Goal: Information Seeking & Learning: Learn about a topic

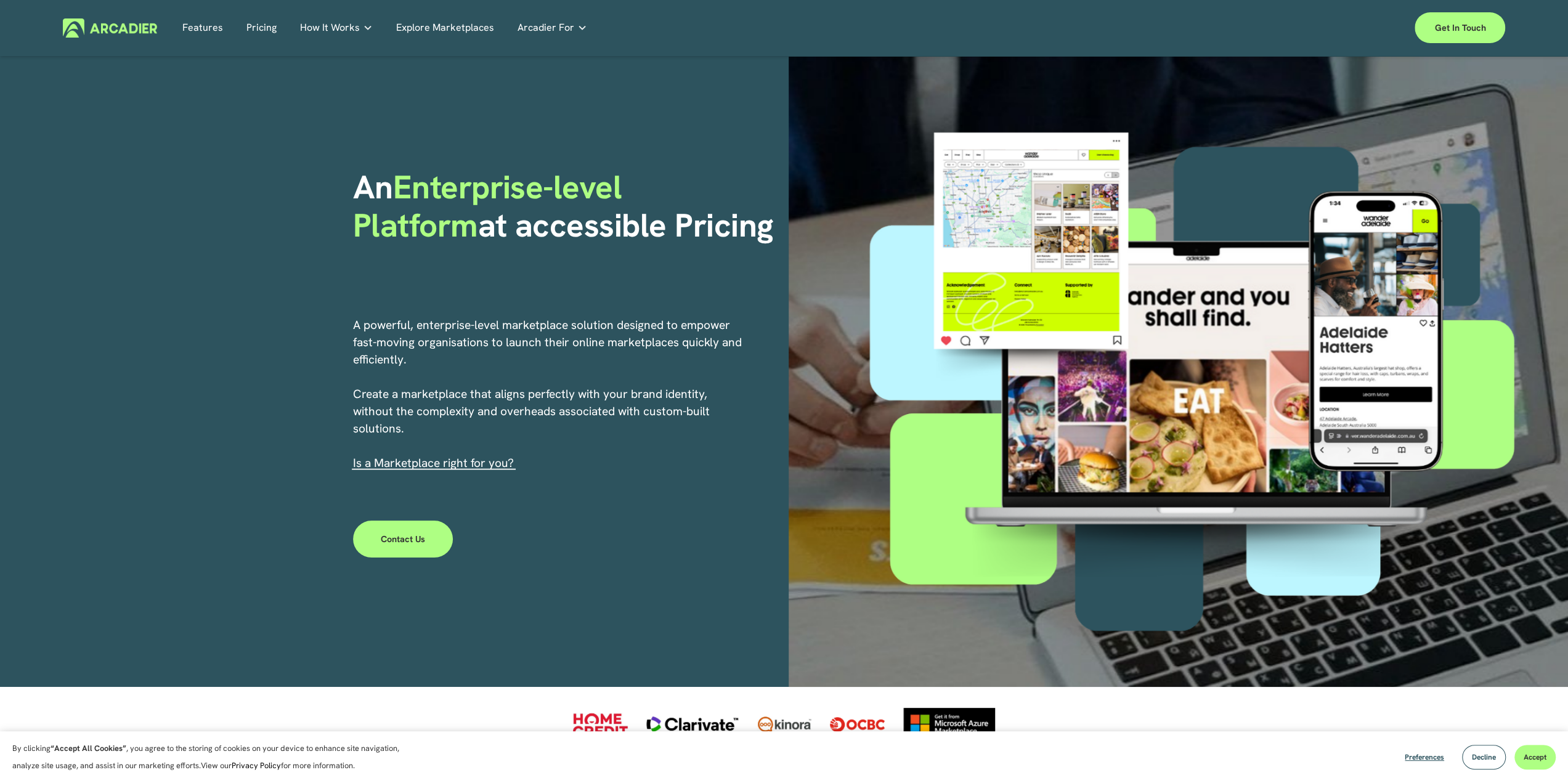
click at [119, 23] on img at bounding box center [110, 28] width 94 height 19
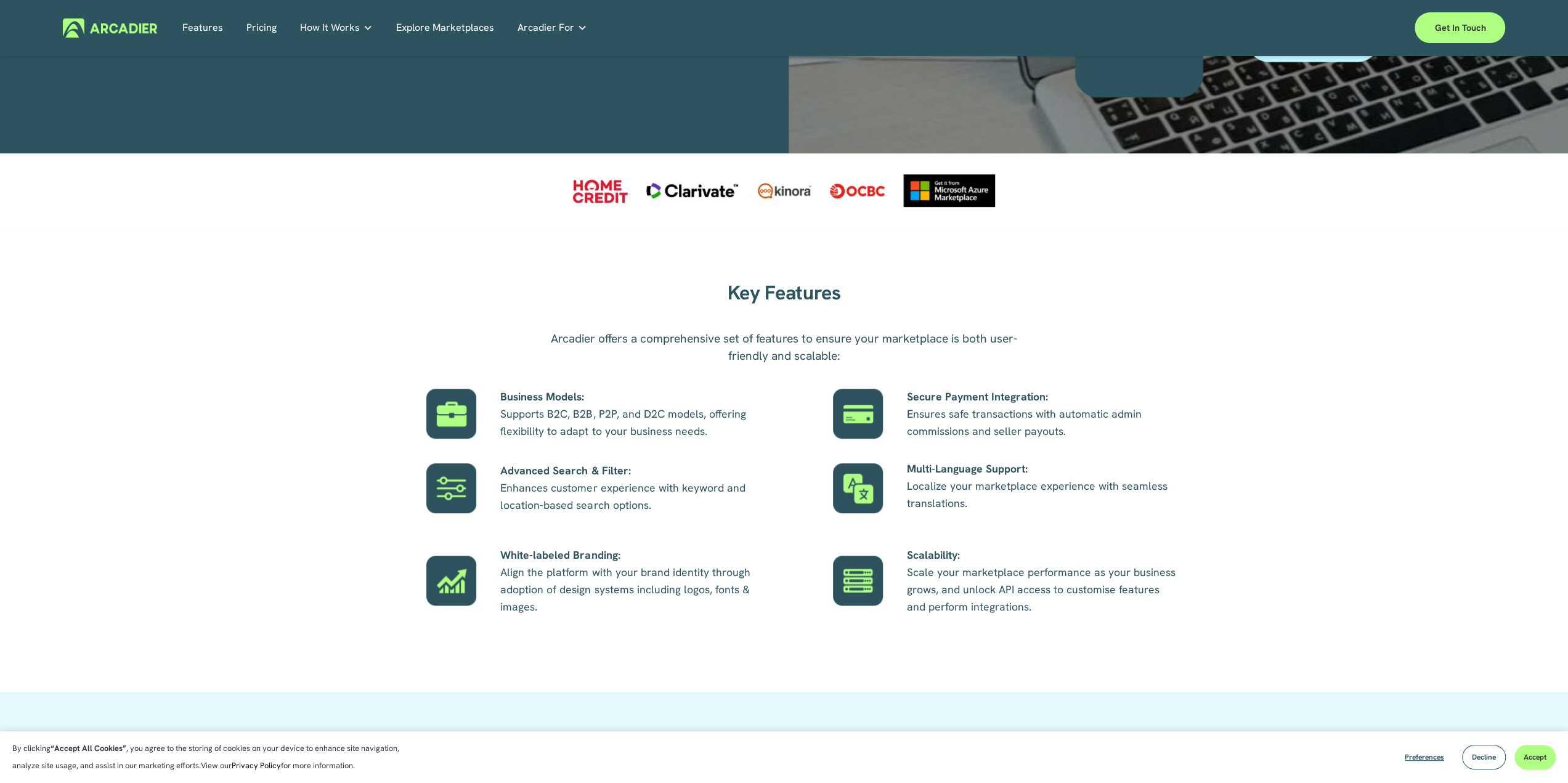
drag, startPoint x: 1368, startPoint y: 639, endPoint x: 1232, endPoint y: 552, distance: 161.4
click at [1367, 639] on div "Key Features Arcadier offers a comprehensive set of features to ensure your mar…" at bounding box center [784, 460] width 1568 height 371
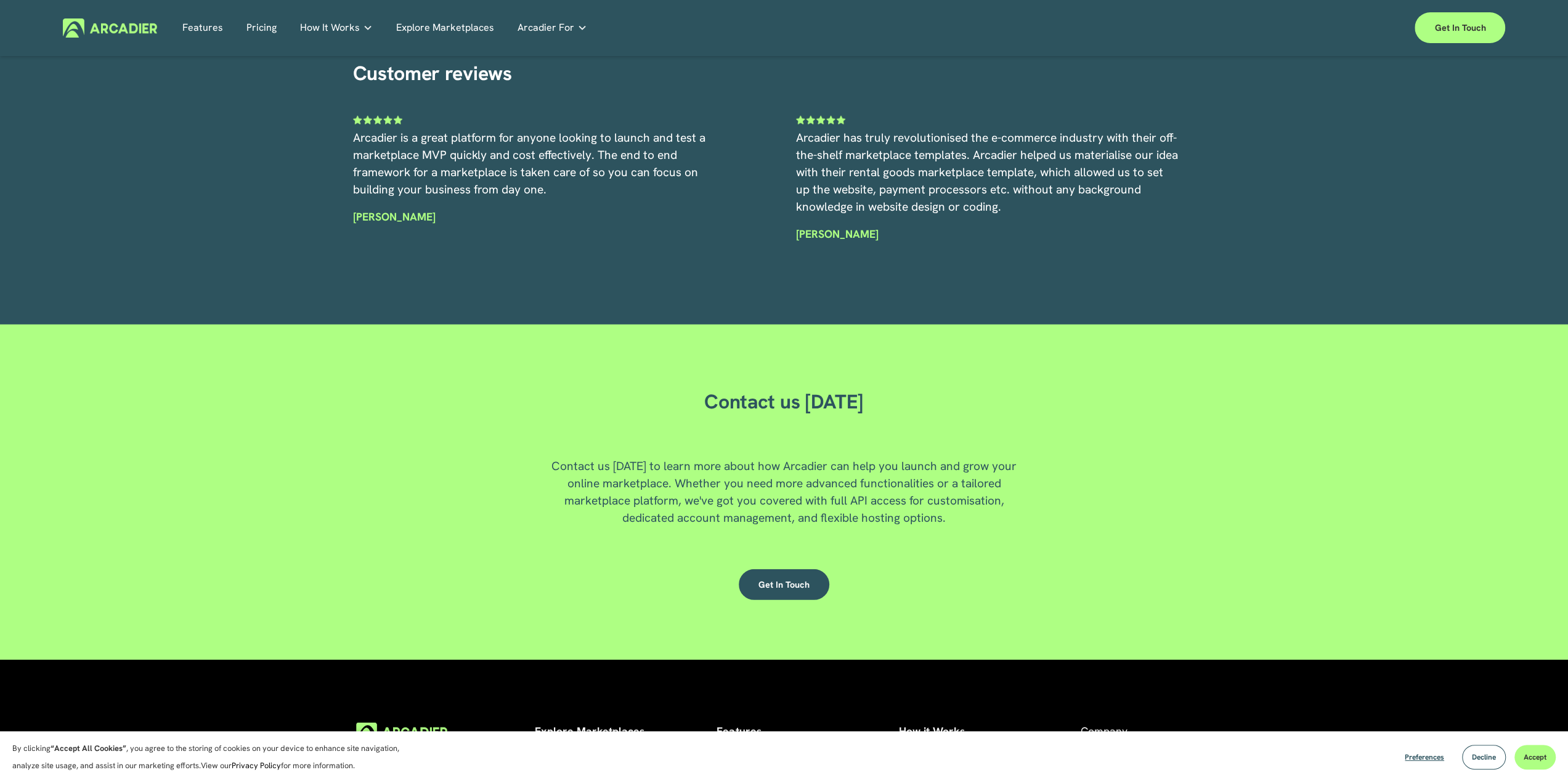
scroll to position [3374, 0]
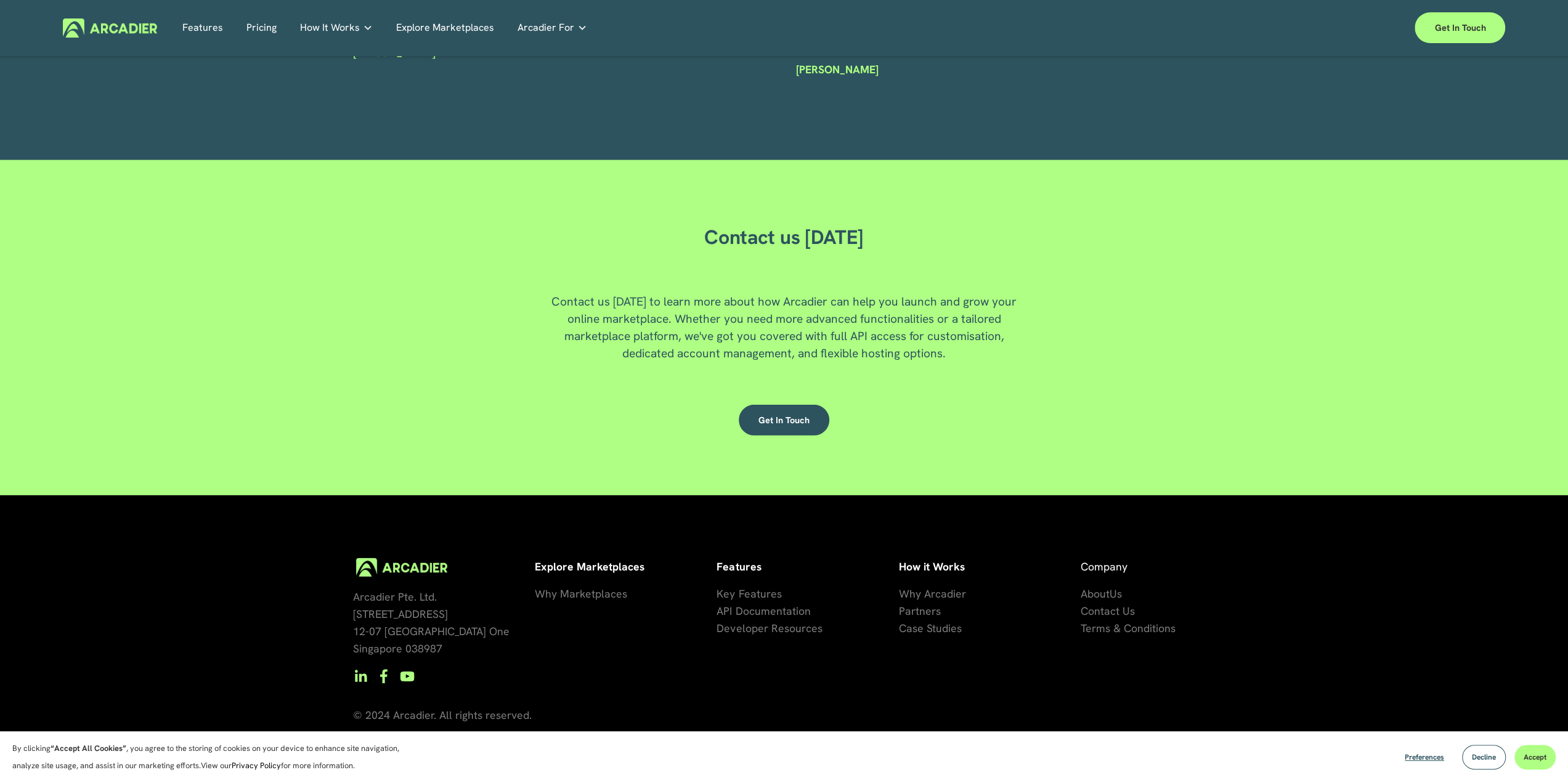
click at [748, 598] on span "Key Features" at bounding box center [749, 593] width 65 height 14
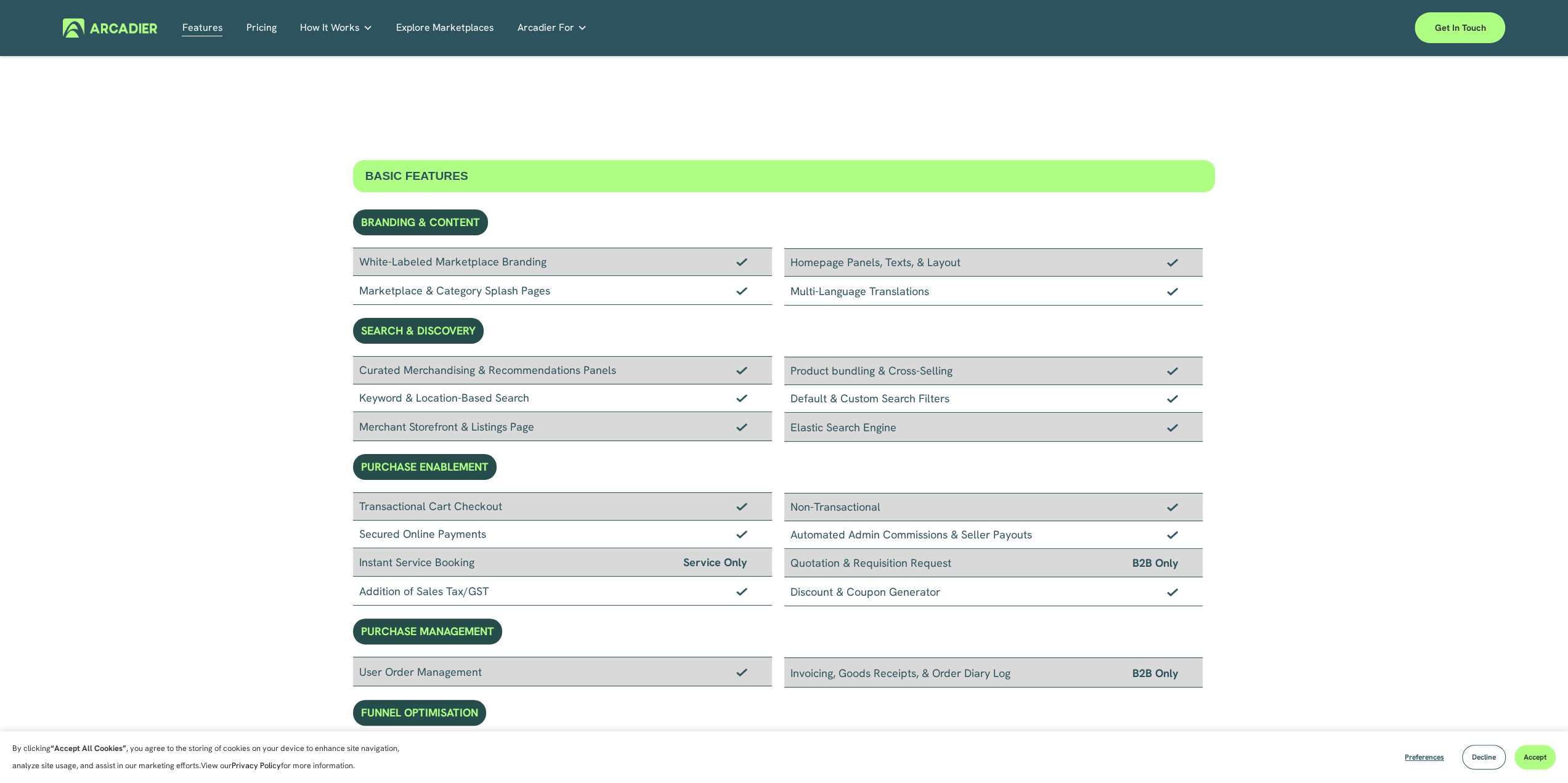
click at [0, 0] on link "Retail Marketplaces Whatever you are offering to your customer, we bring it all…" at bounding box center [0, 0] width 0 height 0
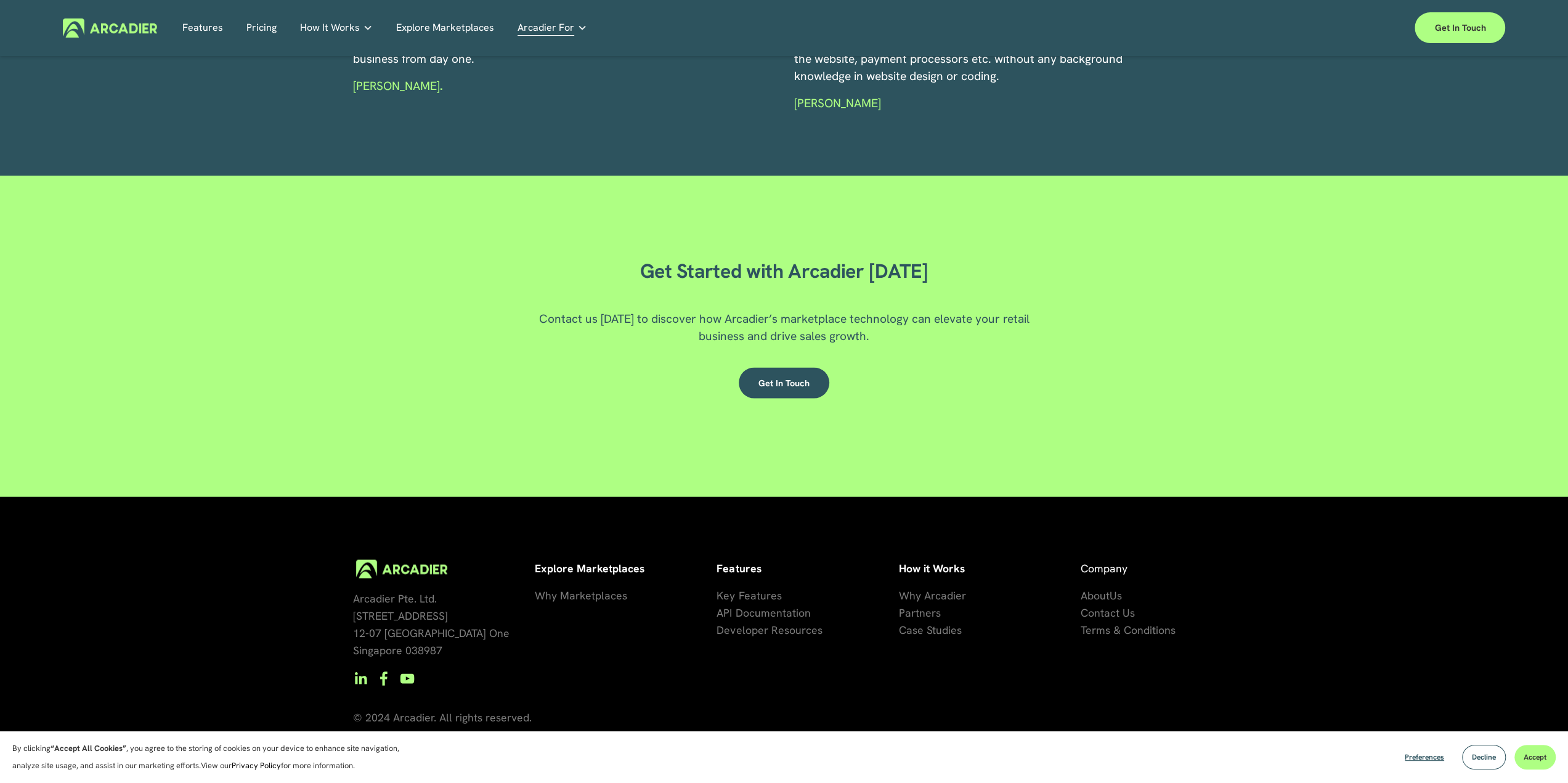
scroll to position [2098, 0]
click at [929, 630] on span "se Studies" at bounding box center [937, 629] width 49 height 14
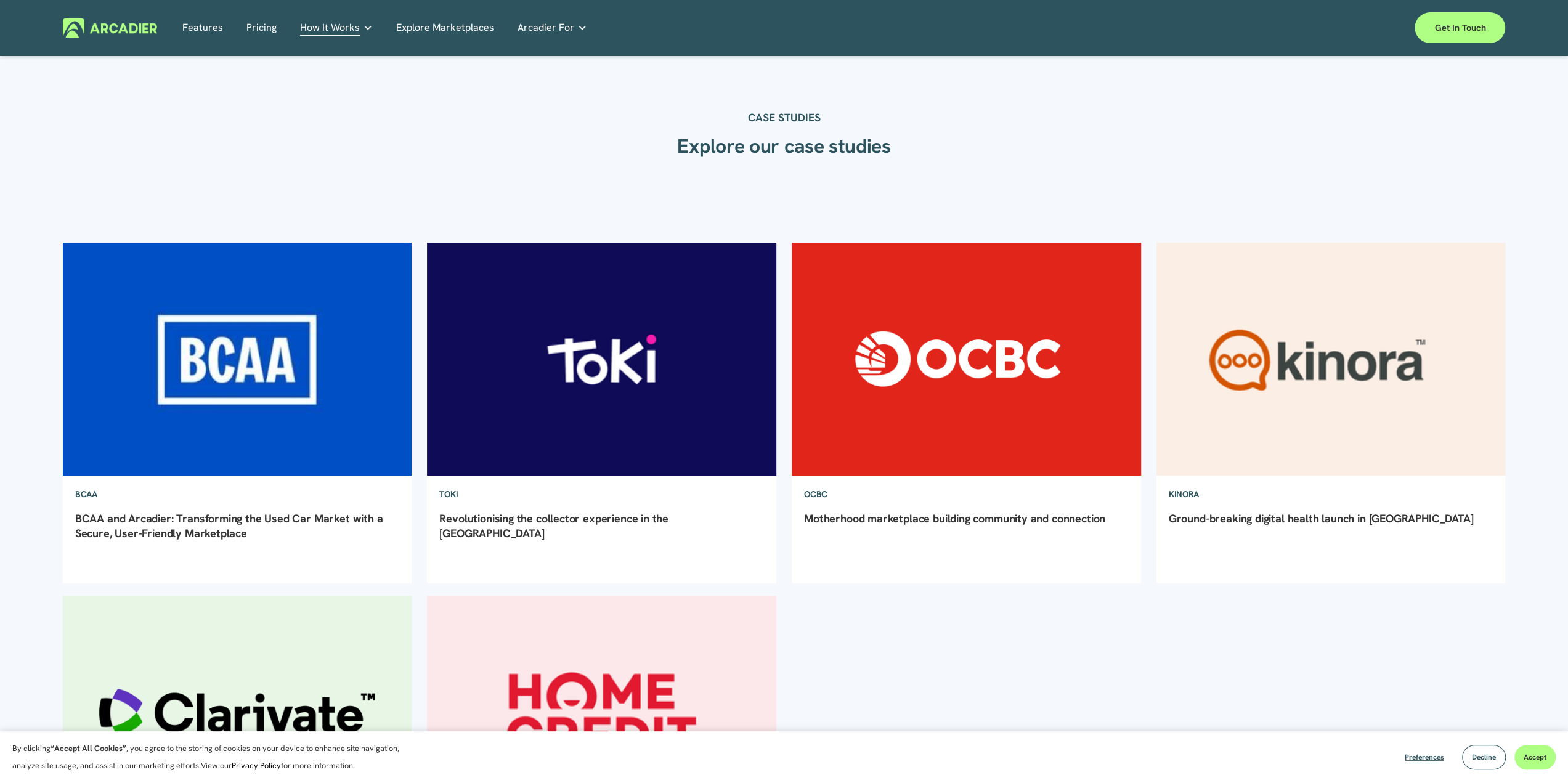
click at [646, 351] on img at bounding box center [601, 360] width 352 height 236
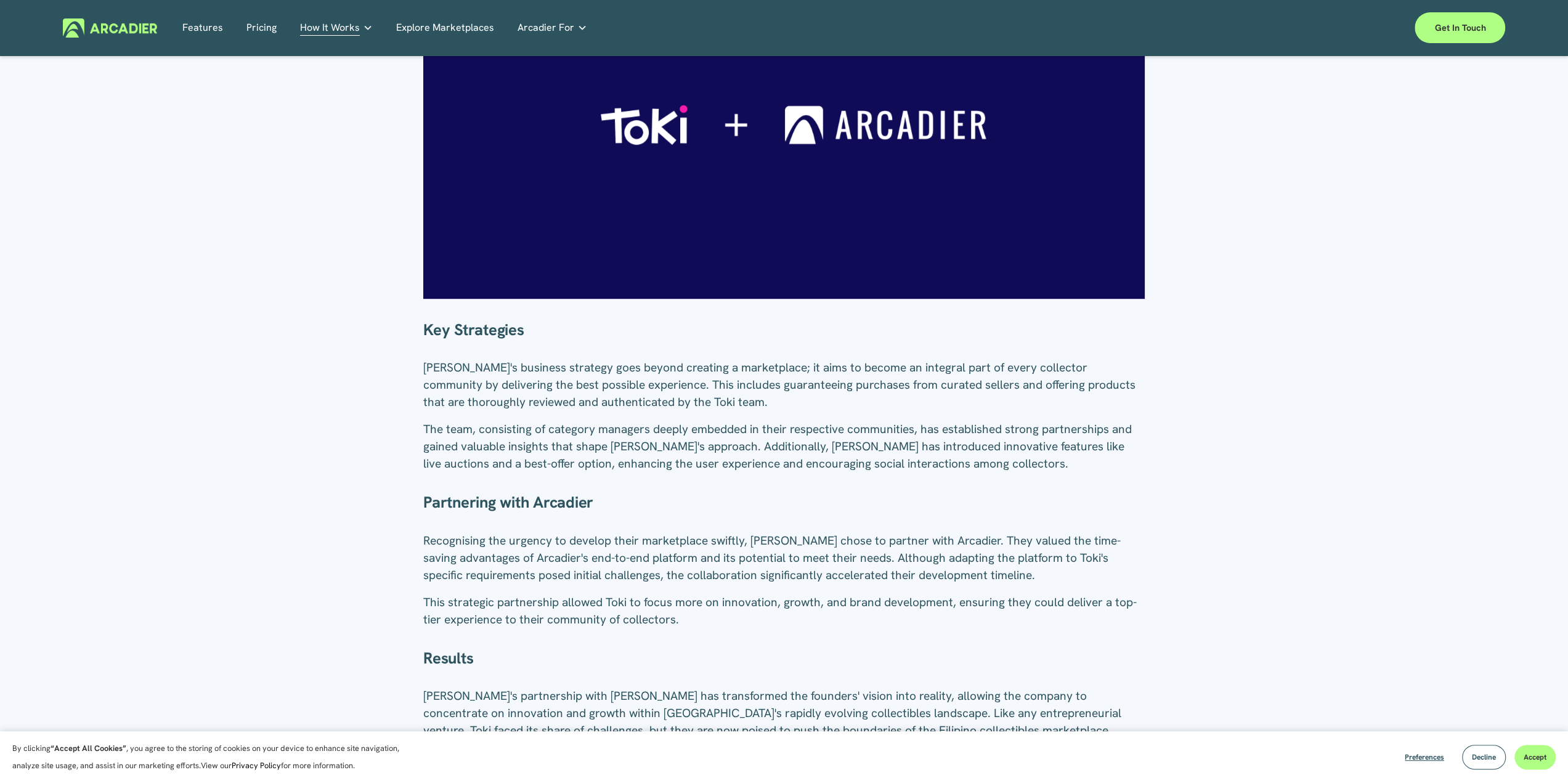
scroll to position [837, 0]
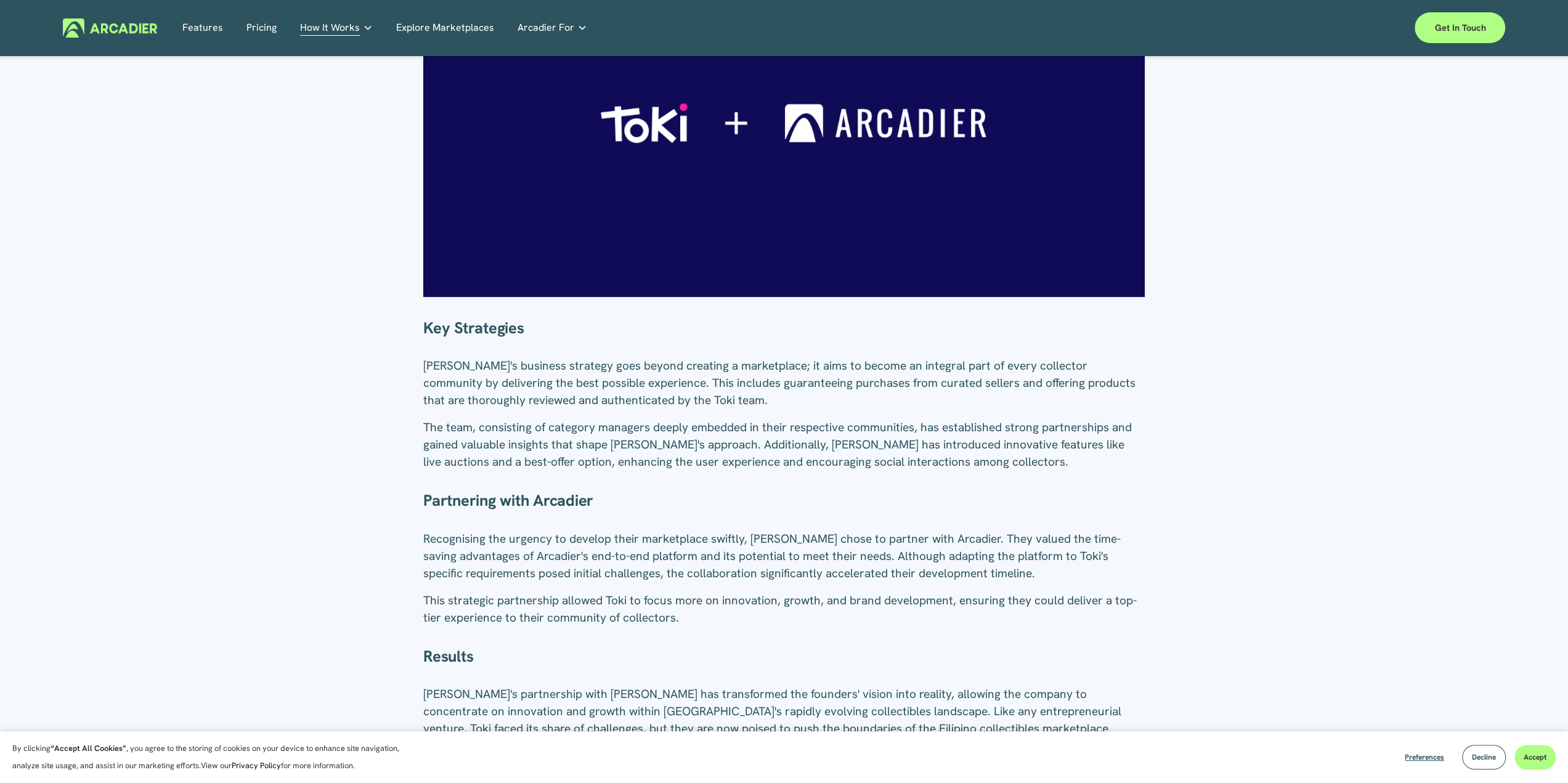
click at [442, 24] on link "Explore Marketplaces" at bounding box center [445, 28] width 98 height 19
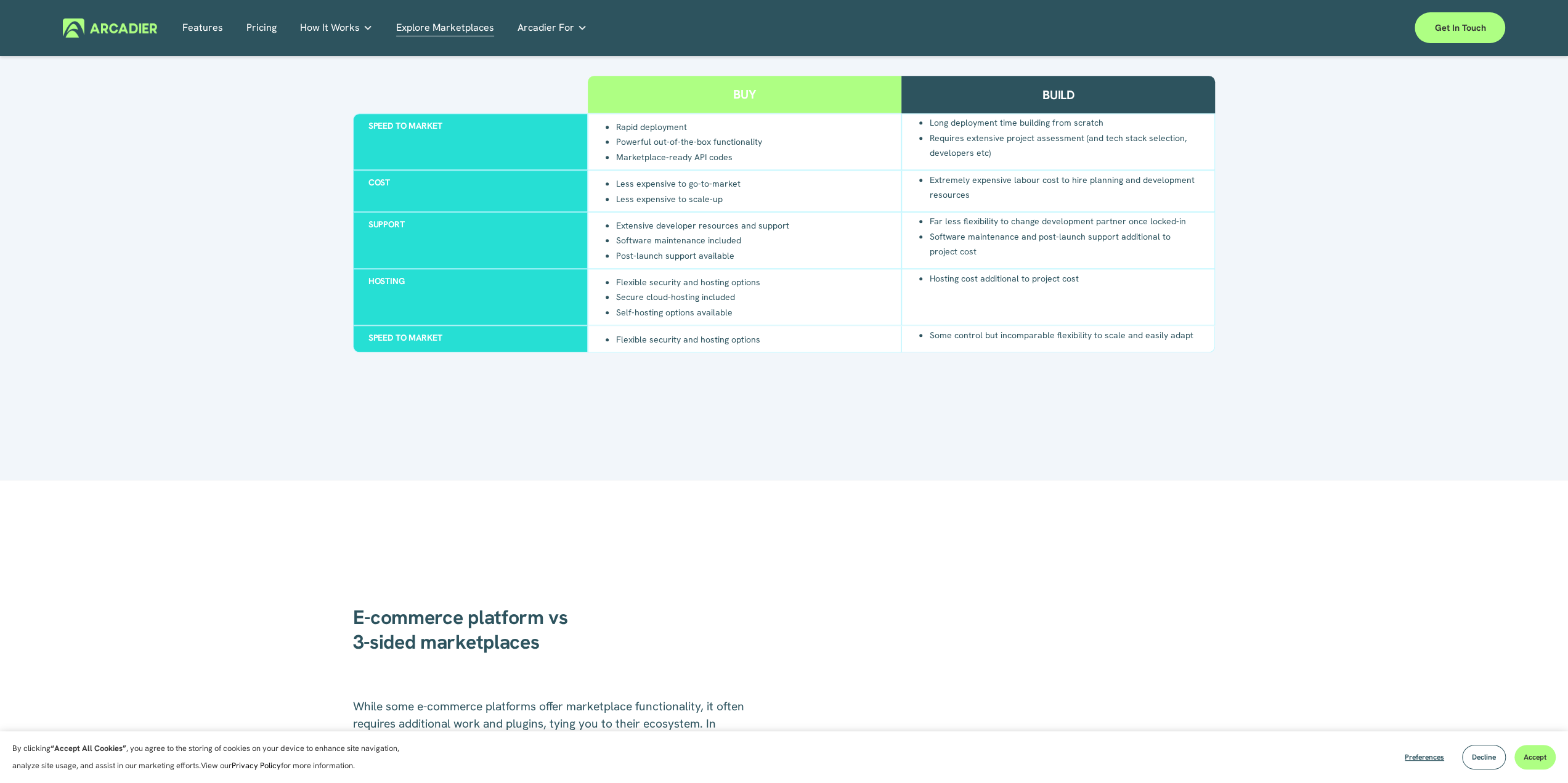
scroll to position [1602, 0]
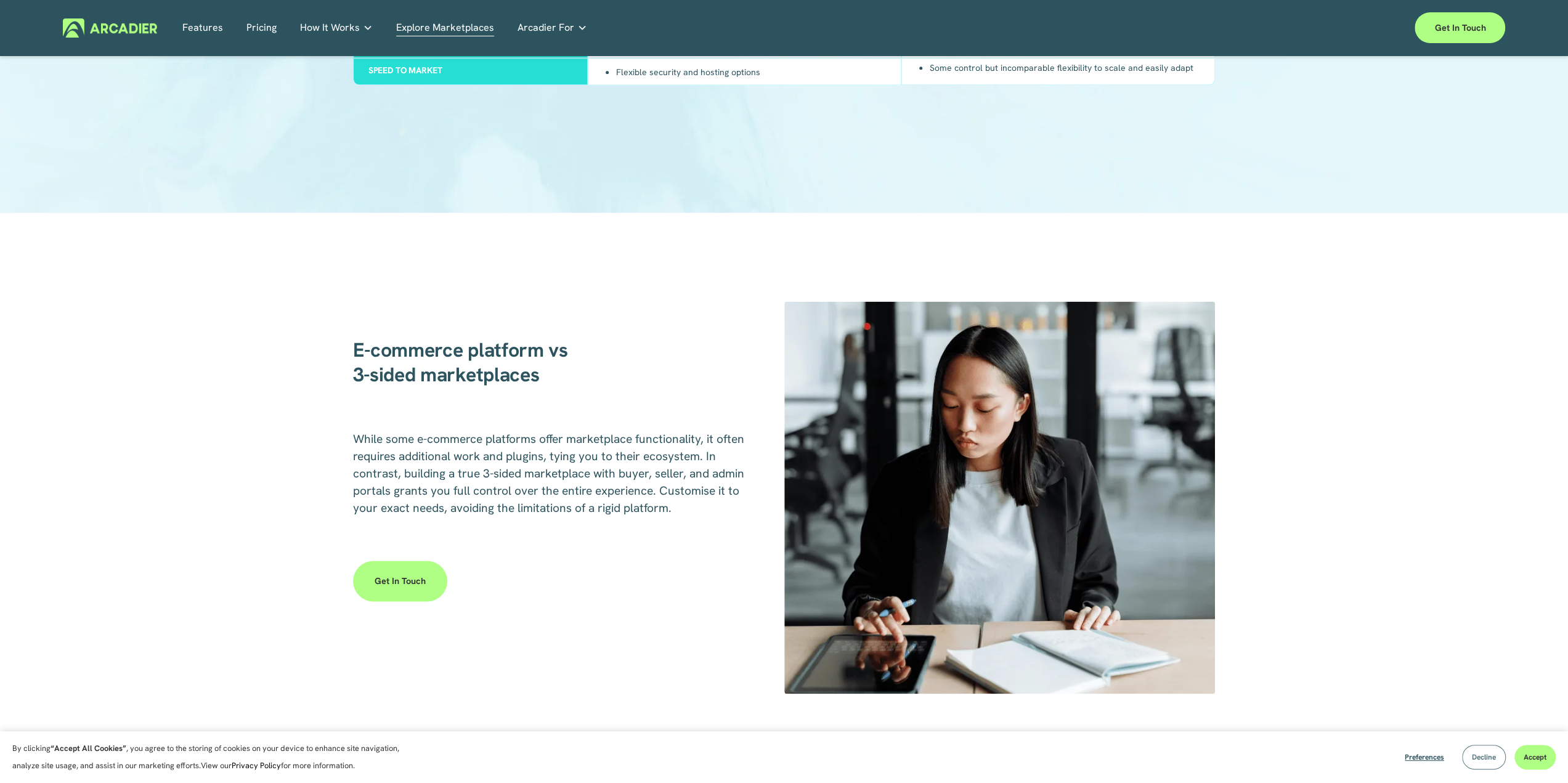
click at [1484, 760] on span "Decline" at bounding box center [1484, 757] width 24 height 10
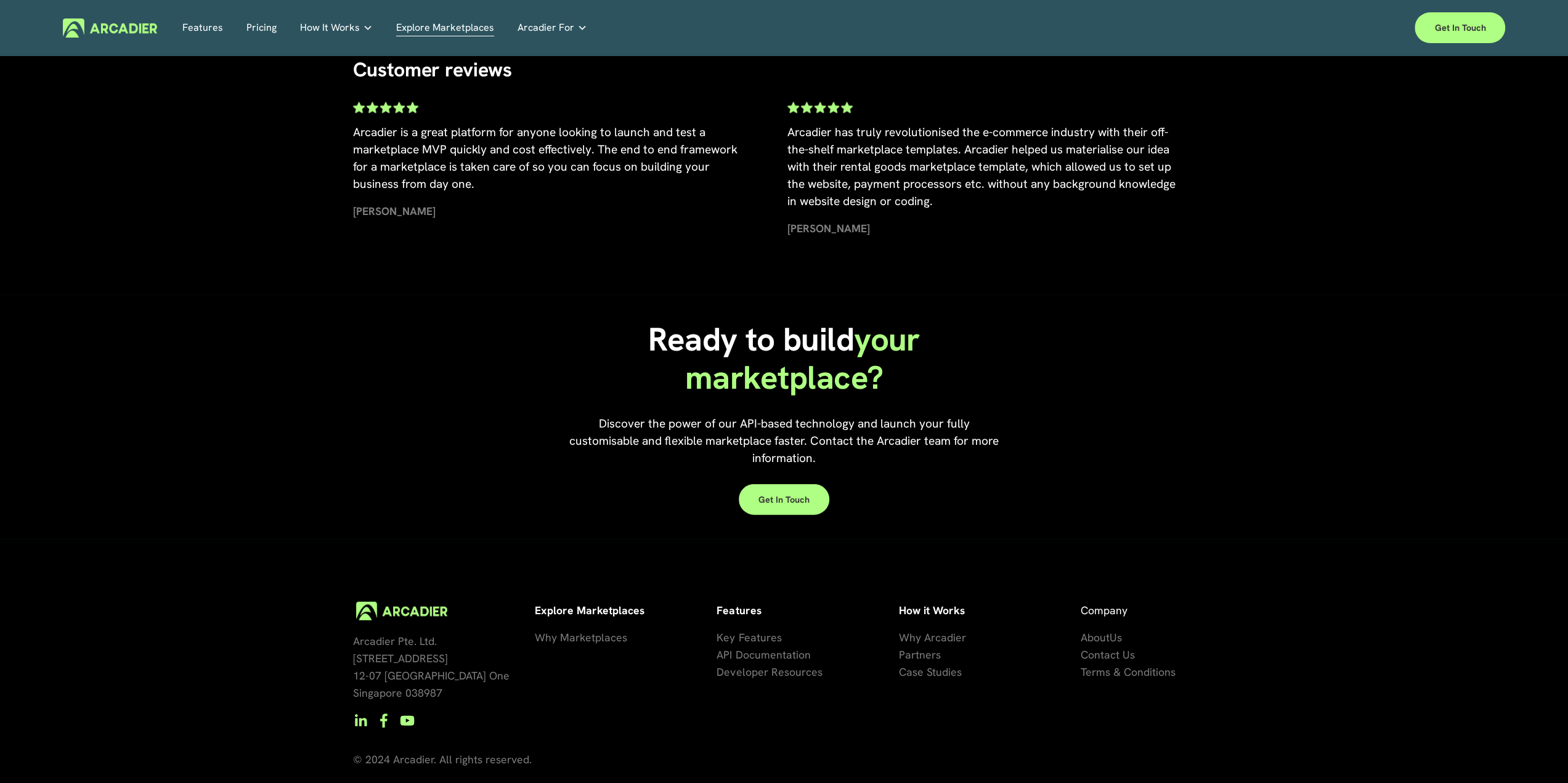
scroll to position [2798, 0]
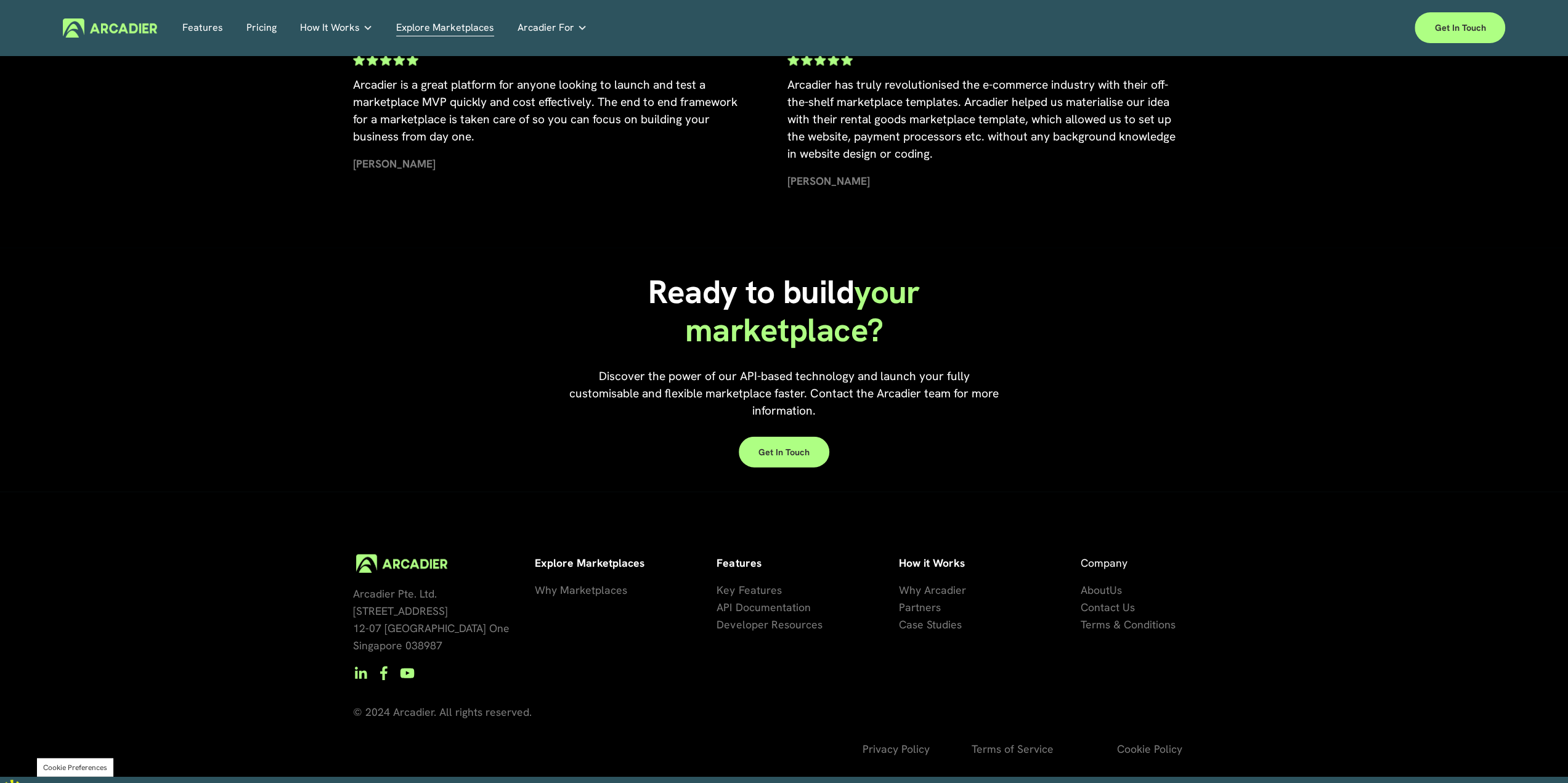
click at [917, 611] on span "artners" at bounding box center [923, 607] width 36 height 14
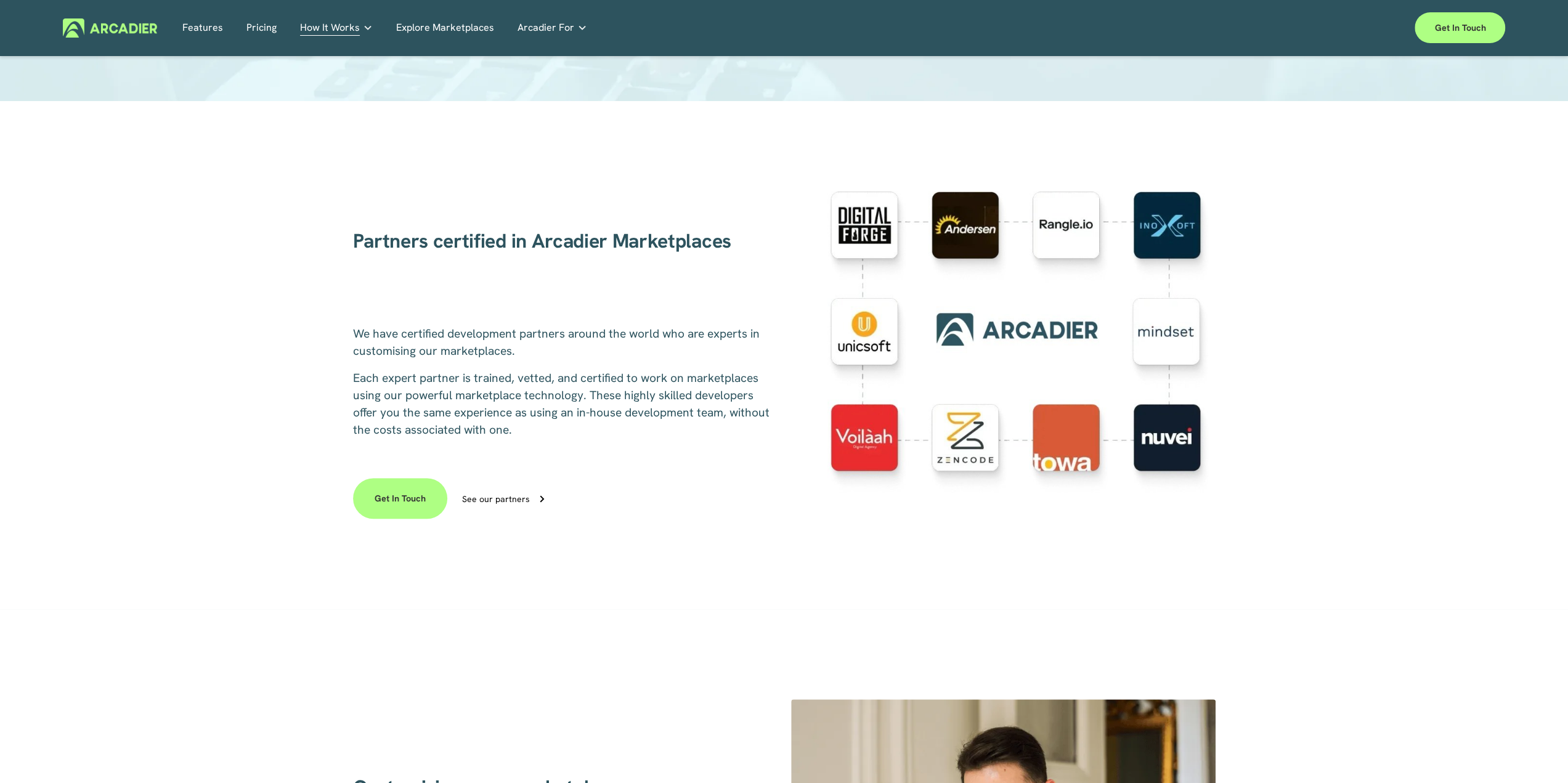
scroll to position [533, 0]
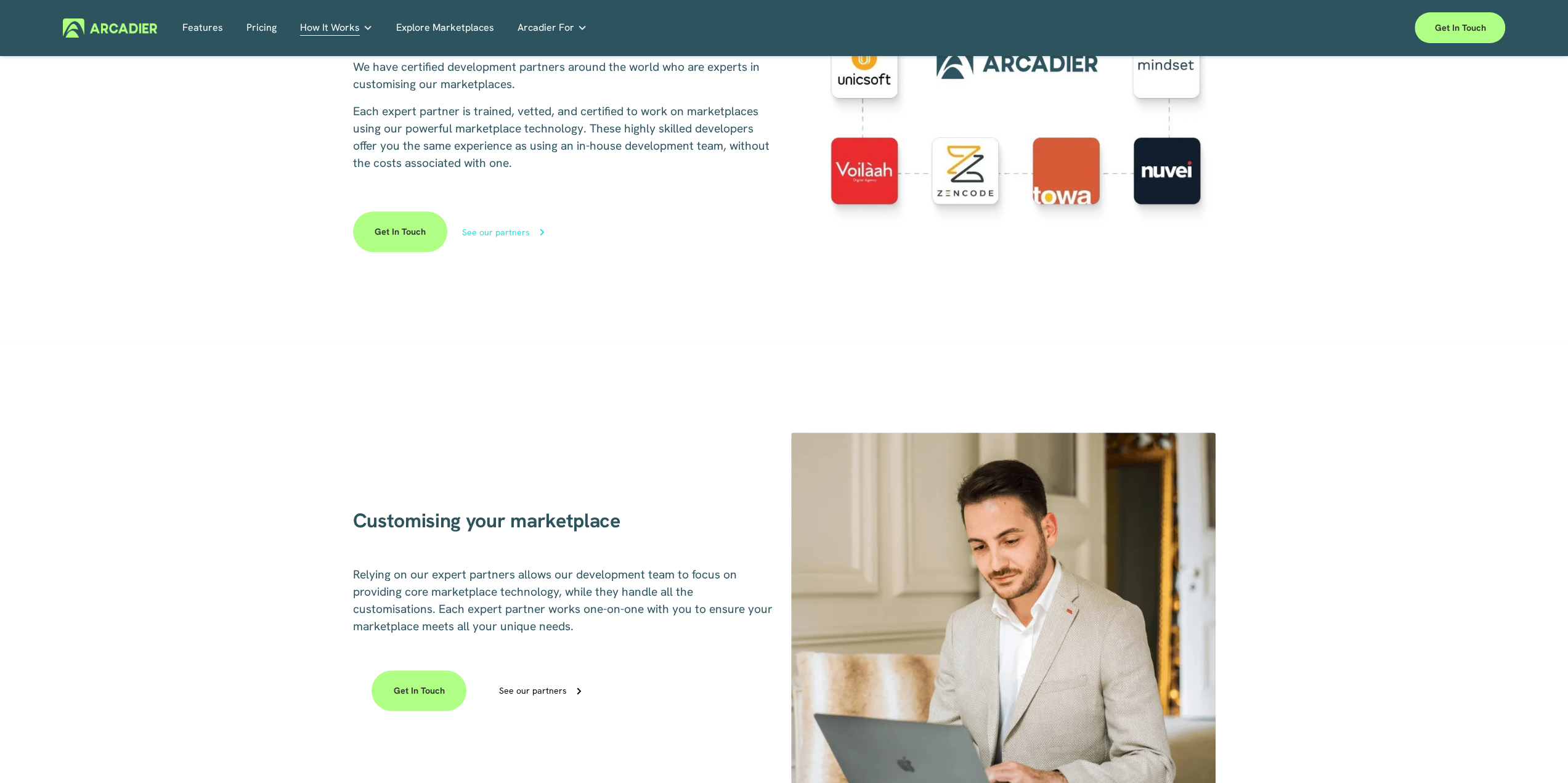
click at [511, 235] on div "See our partners" at bounding box center [496, 232] width 68 height 9
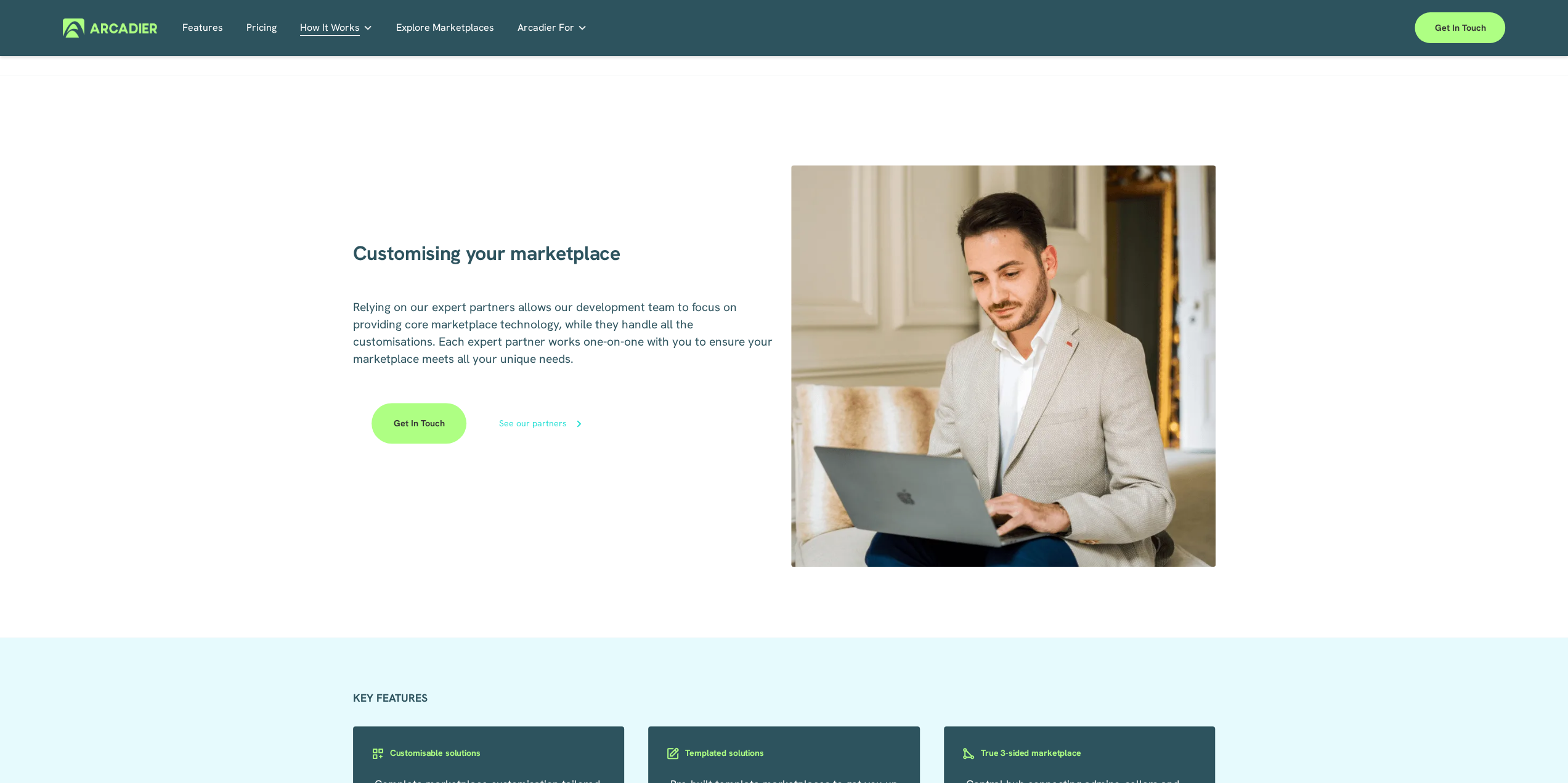
click at [537, 425] on div "See our partners" at bounding box center [533, 423] width 68 height 9
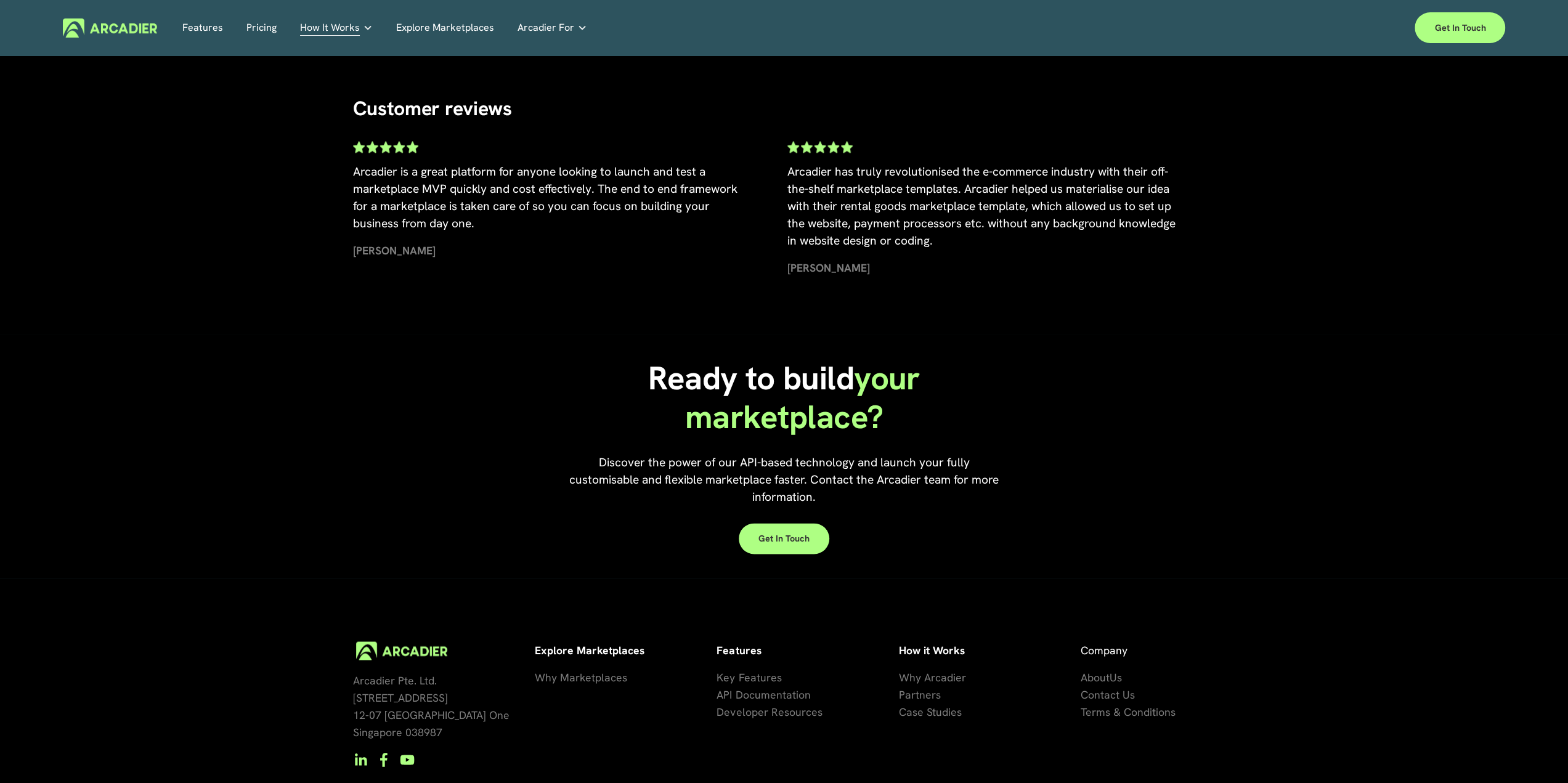
scroll to position [1887, 0]
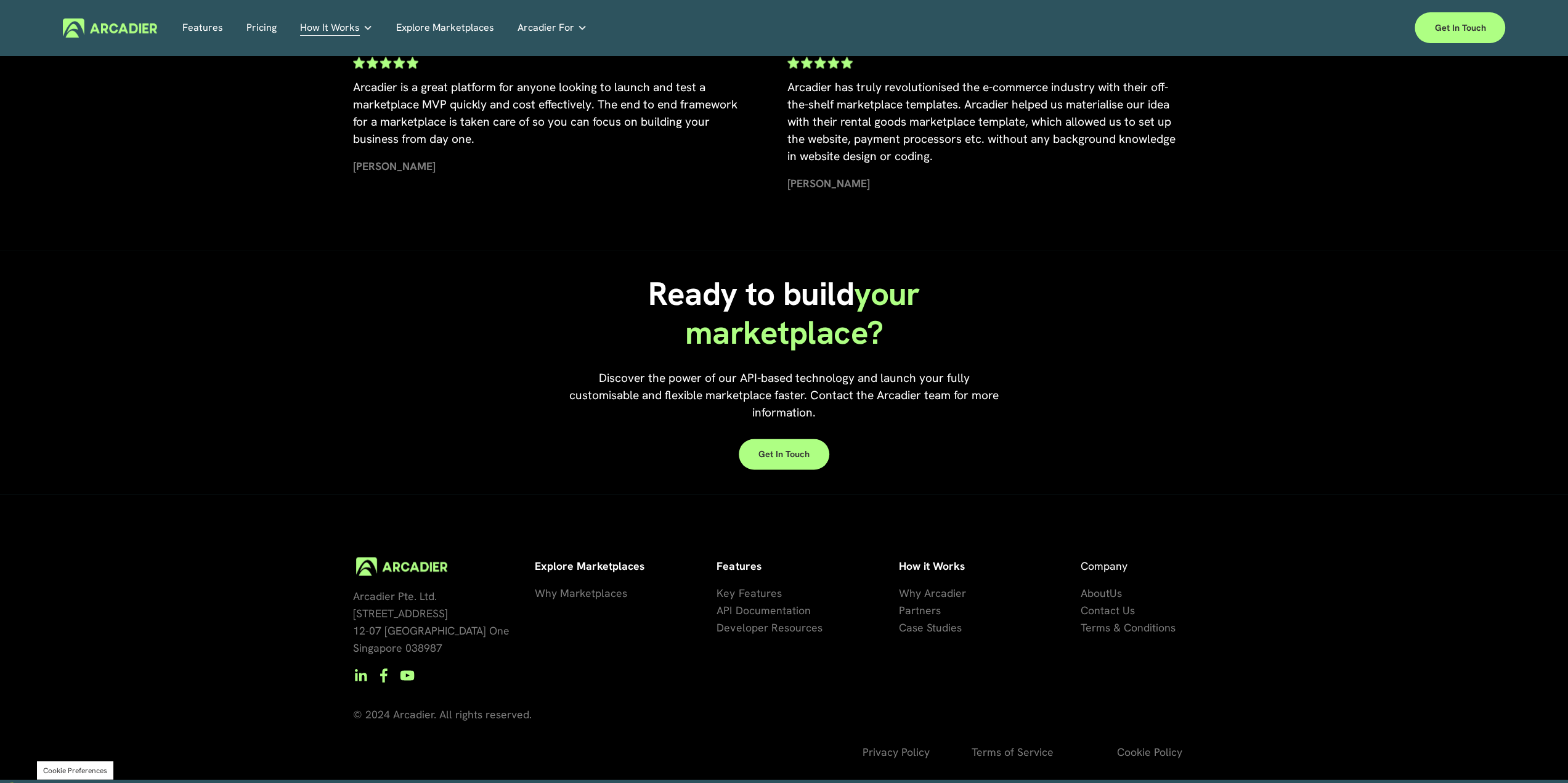
click at [1102, 594] on span "About" at bounding box center [1095, 592] width 29 height 14
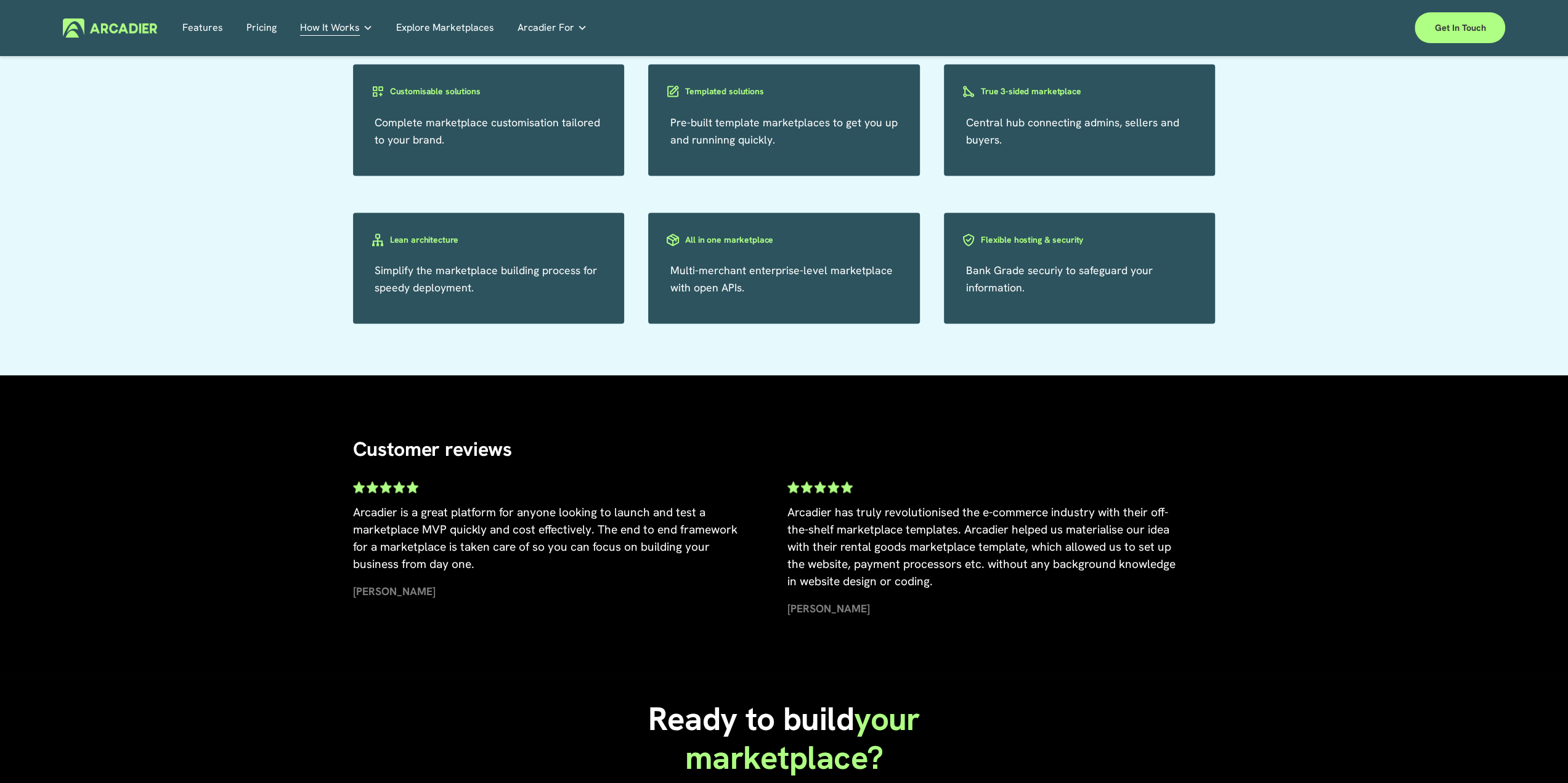
scroll to position [2827, 0]
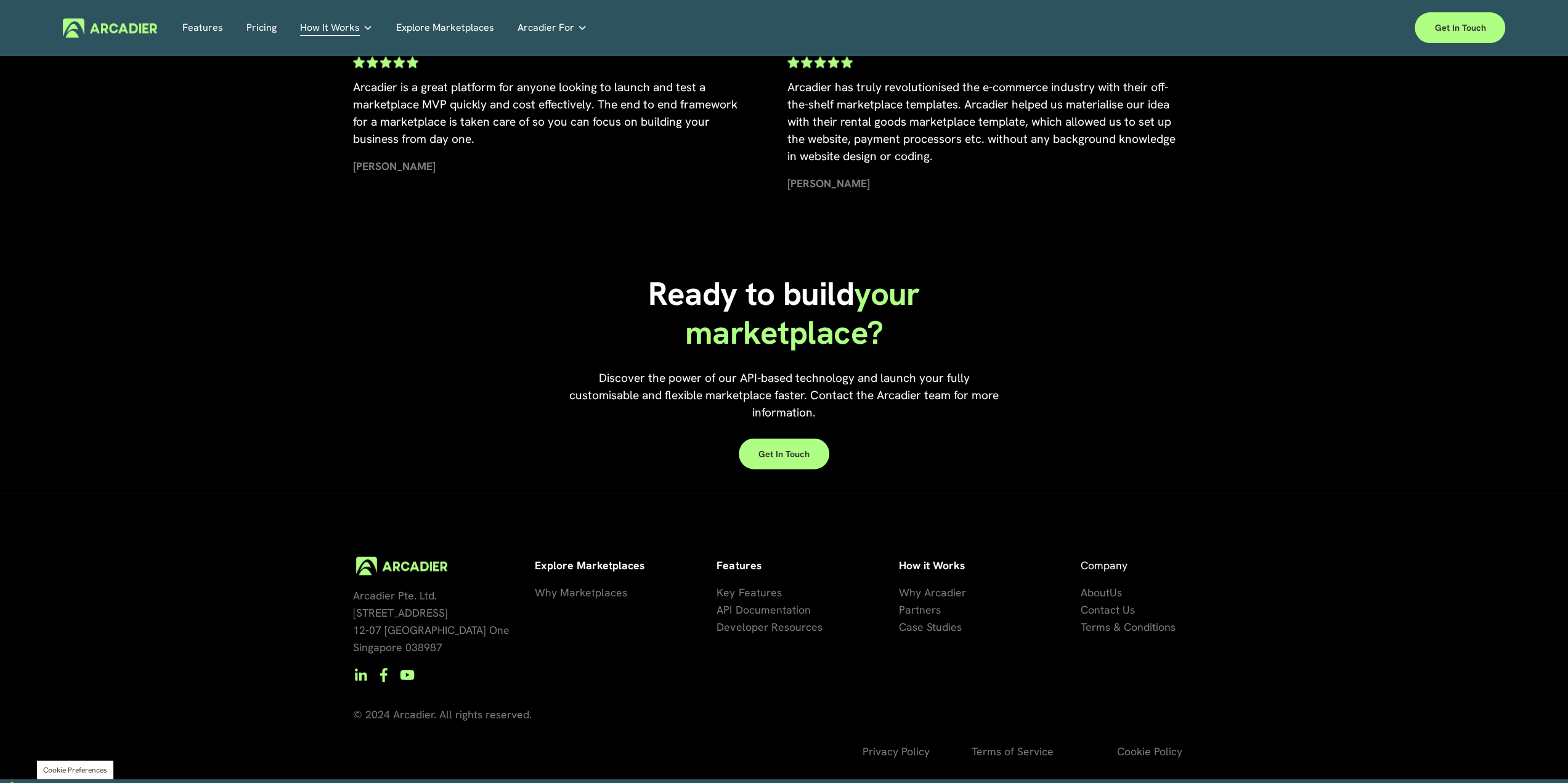
click at [761, 613] on span "API Documentation" at bounding box center [763, 609] width 93 height 14
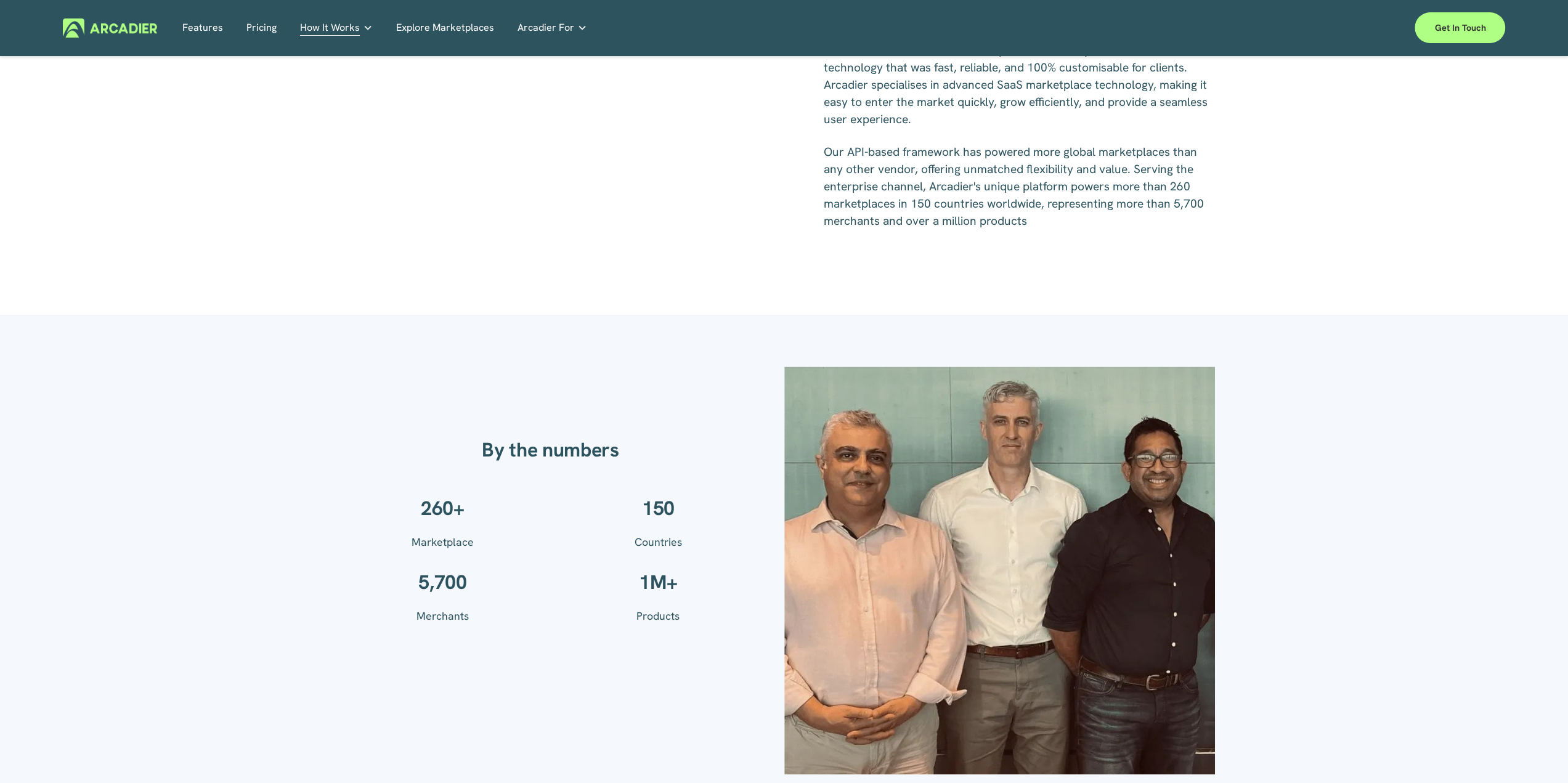
scroll to position [0, 0]
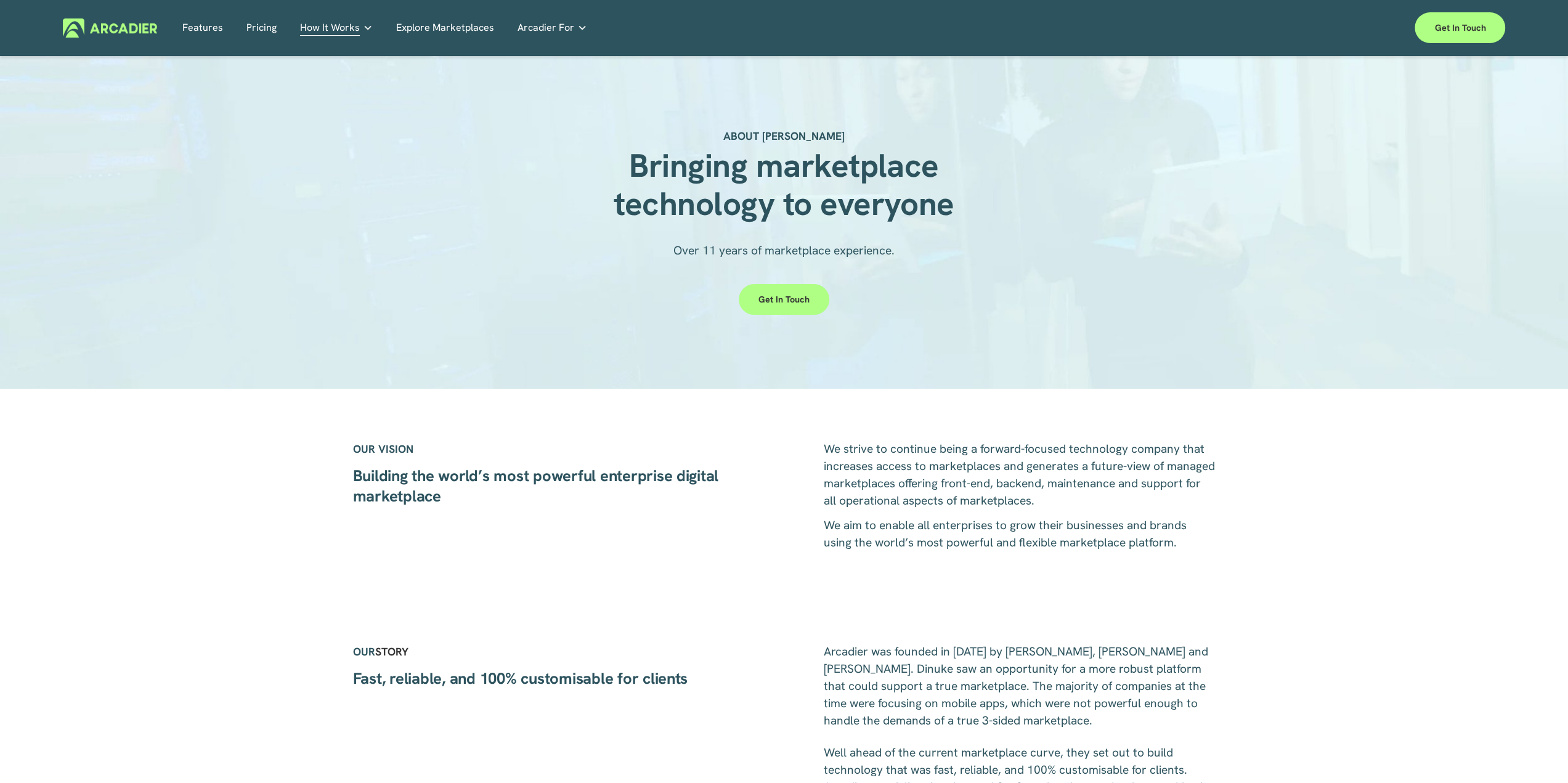
click at [259, 25] on link "Pricing" at bounding box center [262, 28] width 30 height 19
